Goal: Check status: Check status

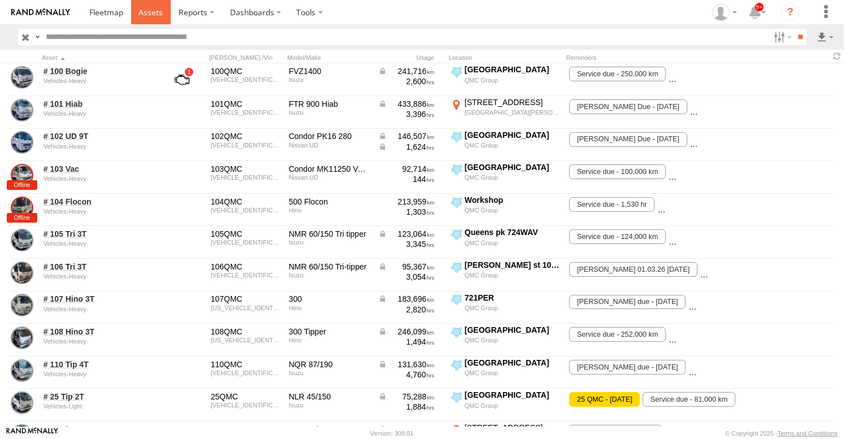
drag, startPoint x: 0, startPoint y: 0, endPoint x: 139, endPoint y: 12, distance: 139.6
click at [139, 12] on link at bounding box center [151, 12] width 40 height 24
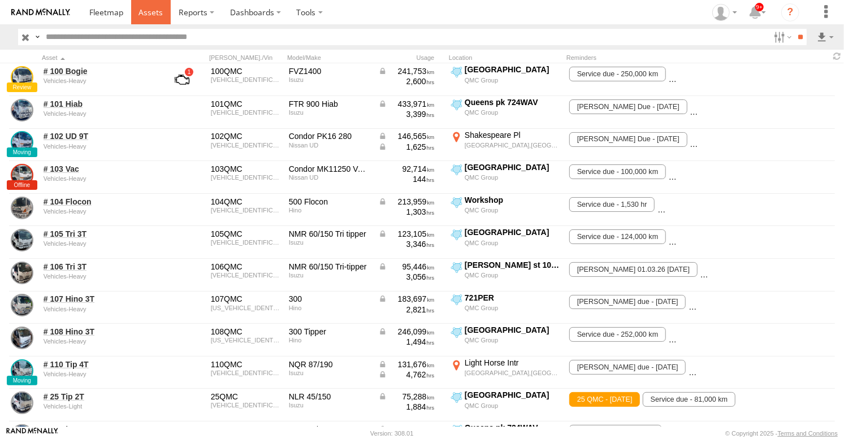
click at [155, 9] on span at bounding box center [151, 12] width 24 height 11
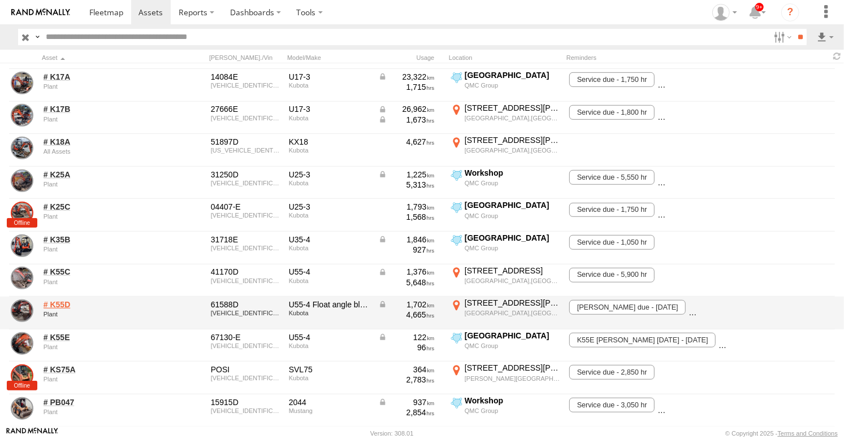
scroll to position [439, 0]
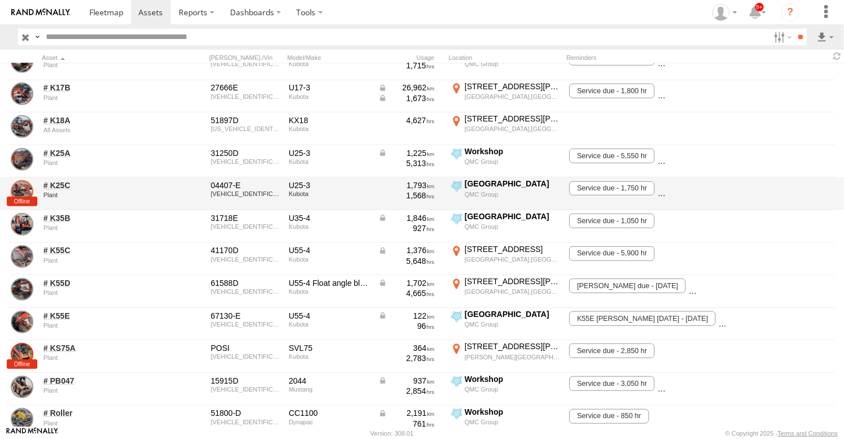
click at [23, 191] on link at bounding box center [22, 191] width 23 height 23
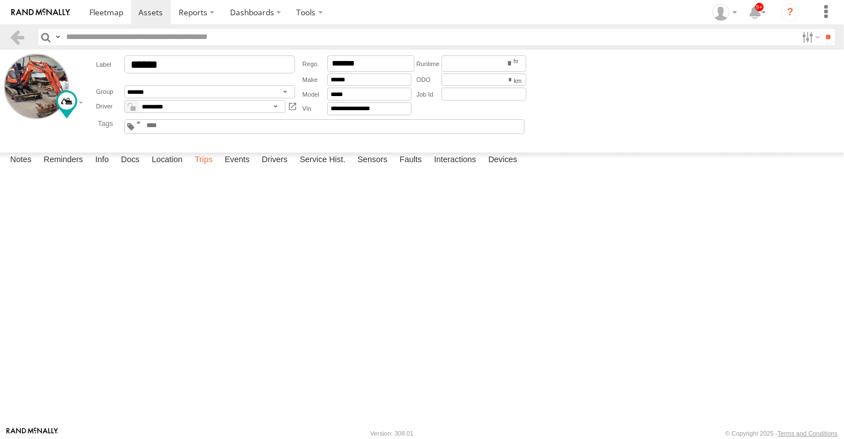
click at [206, 168] on label "Trips" at bounding box center [203, 161] width 29 height 16
click at [227, 168] on label "Events" at bounding box center [237, 161] width 36 height 16
click at [205, 168] on label "Trips" at bounding box center [203, 161] width 29 height 16
click at [170, 168] on label "Location" at bounding box center [167, 161] width 42 height 16
click at [201, 168] on label "Trips" at bounding box center [203, 161] width 29 height 16
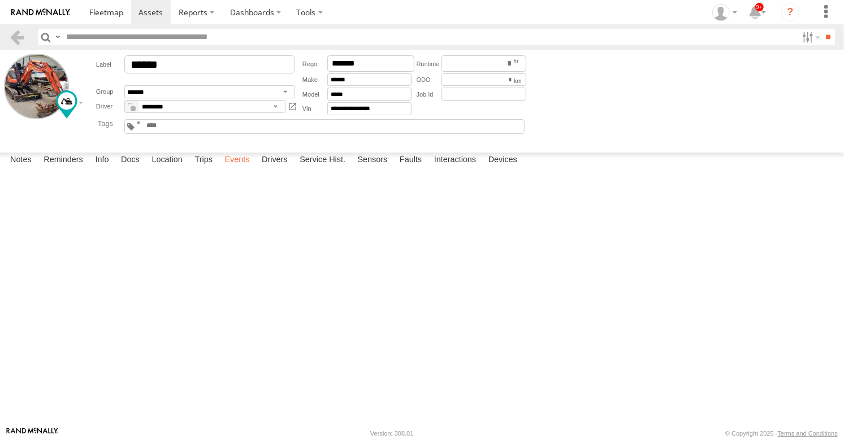
click at [231, 168] on label "Events" at bounding box center [237, 161] width 36 height 16
click at [0, 0] on div at bounding box center [0, 0] width 0 height 0
click at [0, 0] on link at bounding box center [0, 0] width 0 height 0
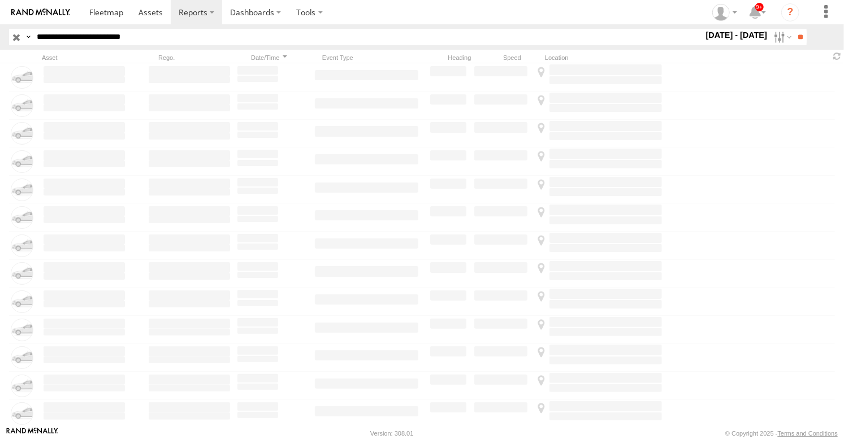
click at [741, 36] on label "17 - 23 Sep 25" at bounding box center [737, 35] width 66 height 12
click at [0, 0] on label at bounding box center [0, 0] width 0 height 0
click at [798, 42] on input "**" at bounding box center [800, 37] width 13 height 16
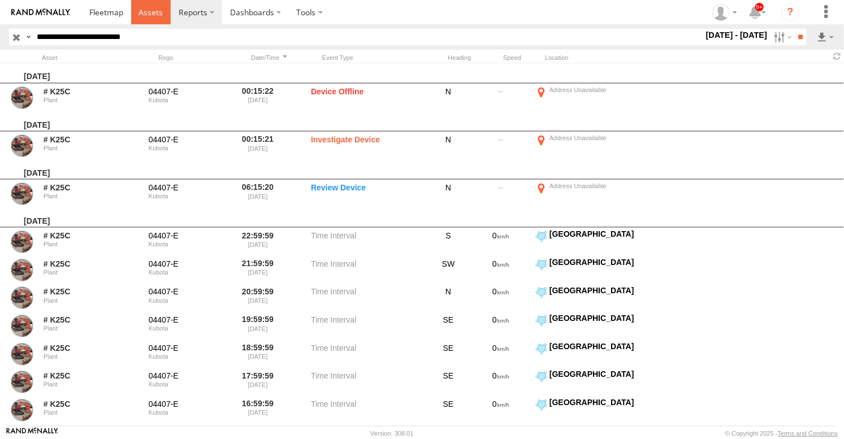
click at [153, 7] on span at bounding box center [151, 12] width 24 height 11
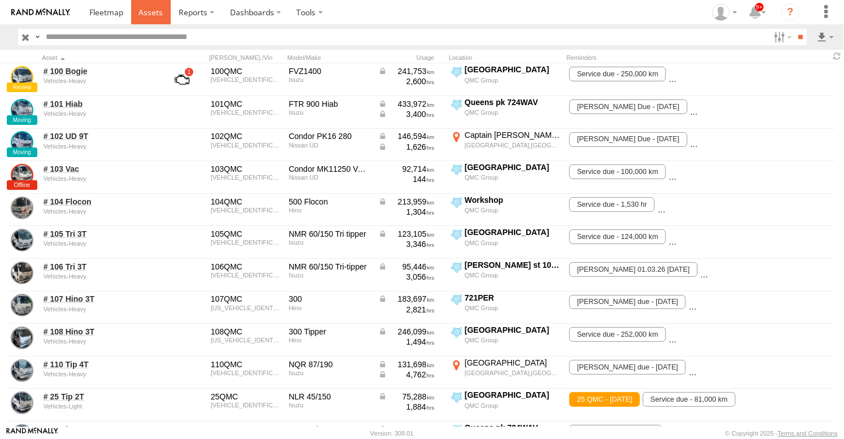
click at [156, 7] on span at bounding box center [151, 12] width 24 height 11
